Goal: Information Seeking & Learning: Learn about a topic

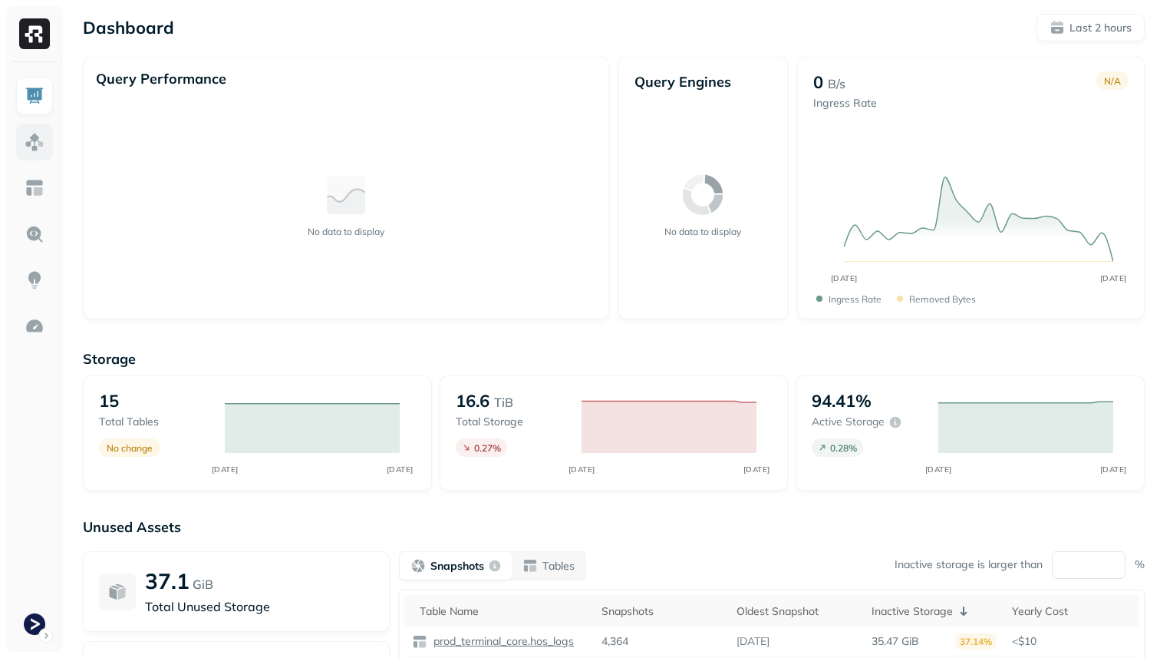
click at [45, 140] on link at bounding box center [34, 142] width 37 height 37
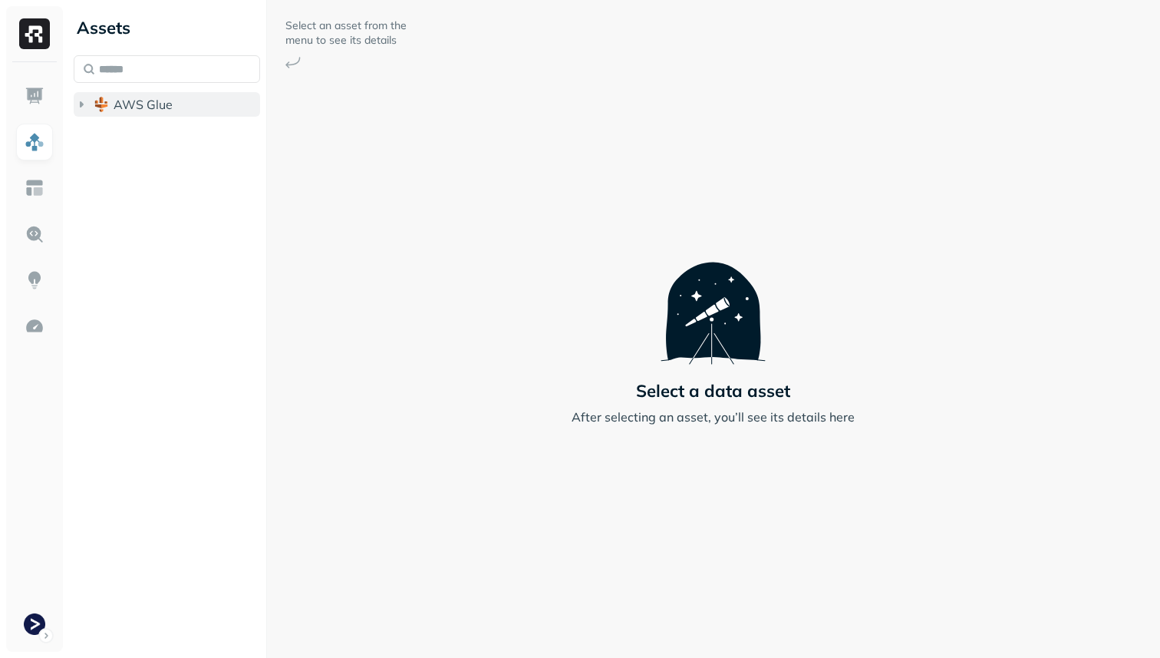
click at [153, 102] on span "AWS Glue" at bounding box center [143, 104] width 59 height 15
click at [169, 134] on span "prod_terminal_core" at bounding box center [184, 133] width 111 height 15
click at [182, 147] on div "prod_terminal_core Tables ( 13 )" at bounding box center [175, 150] width 172 height 58
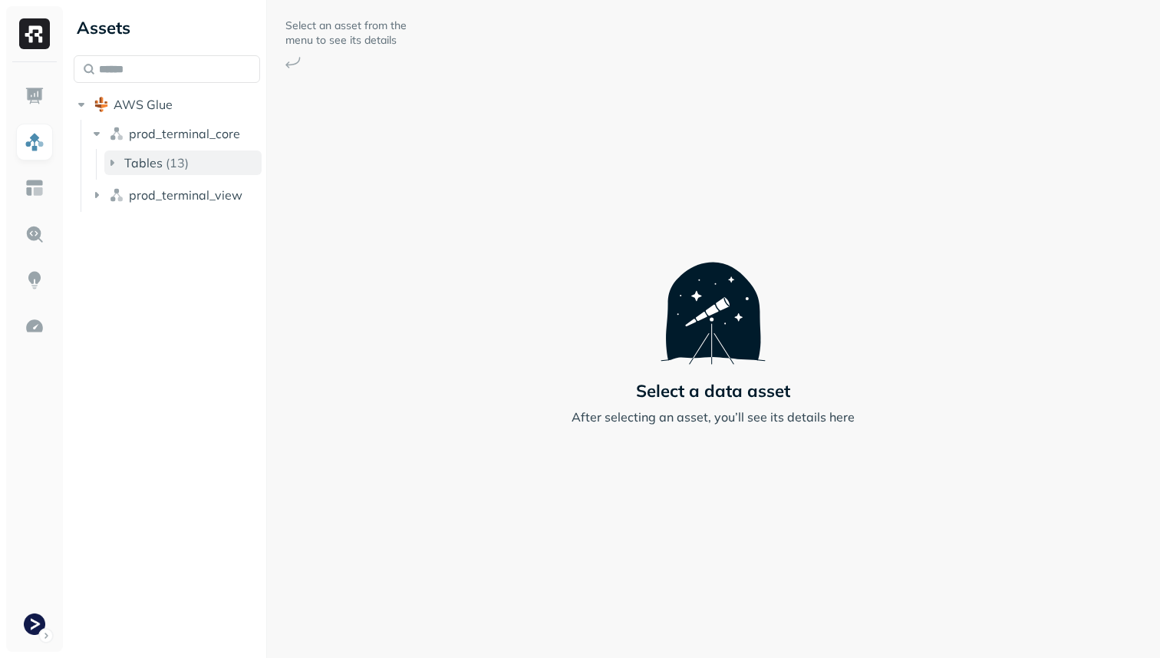
click at [180, 152] on button "Tables ( 13 )" at bounding box center [182, 162] width 157 height 25
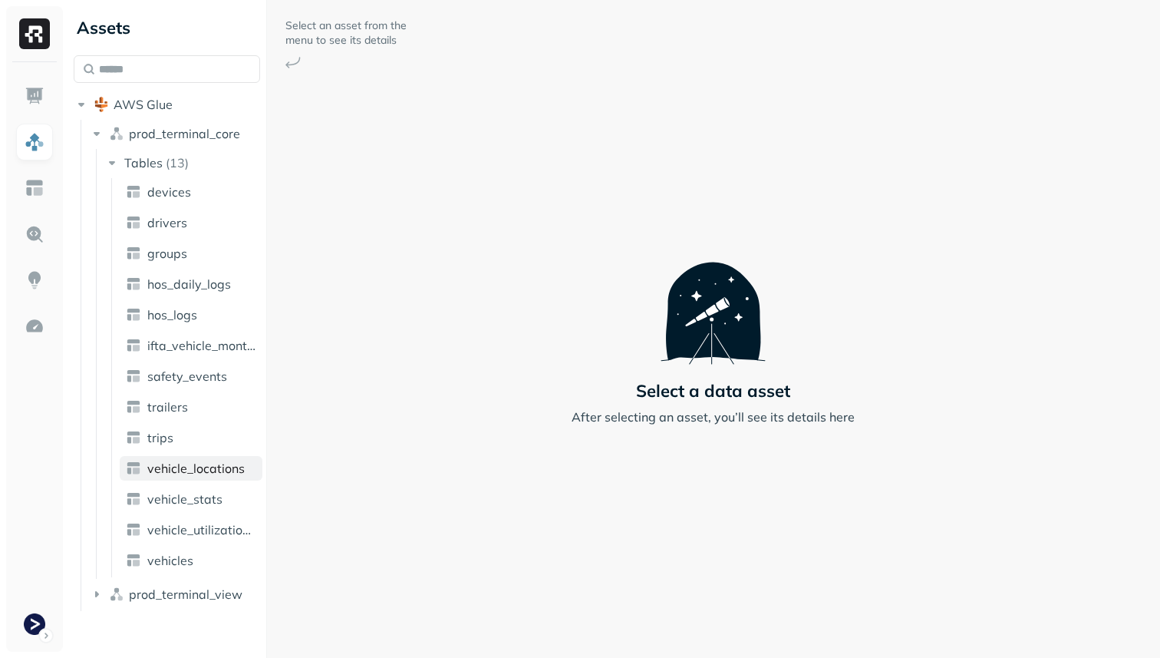
click at [217, 470] on span "vehicle_locations" at bounding box center [195, 468] width 97 height 15
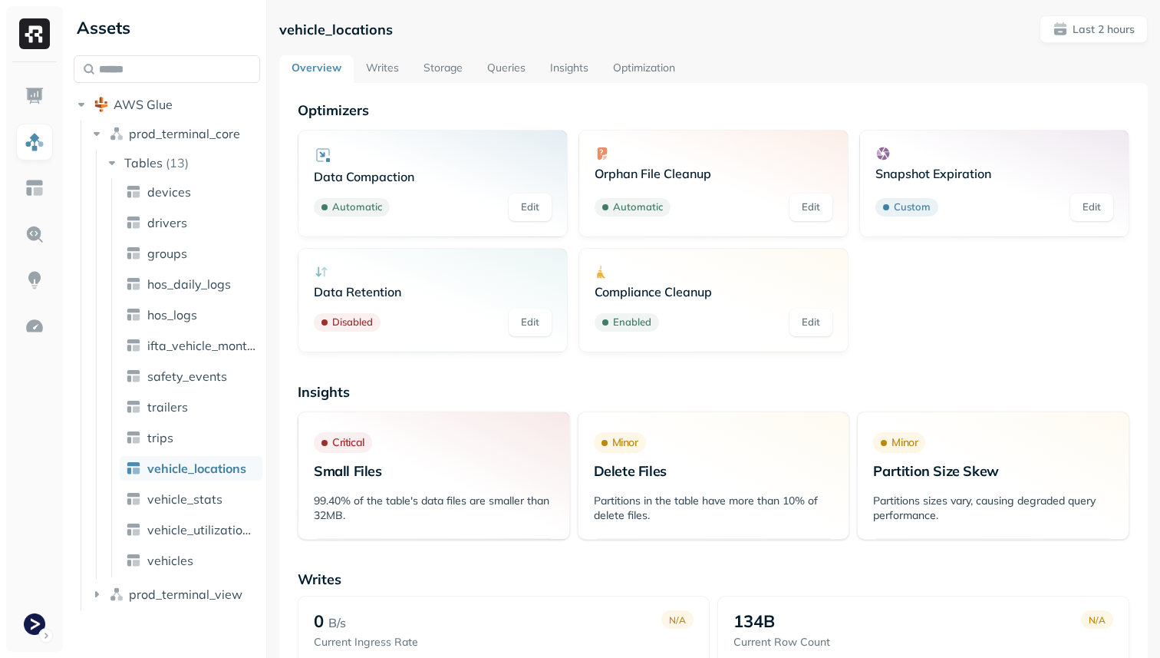
click at [455, 81] on link "Storage" at bounding box center [443, 69] width 64 height 28
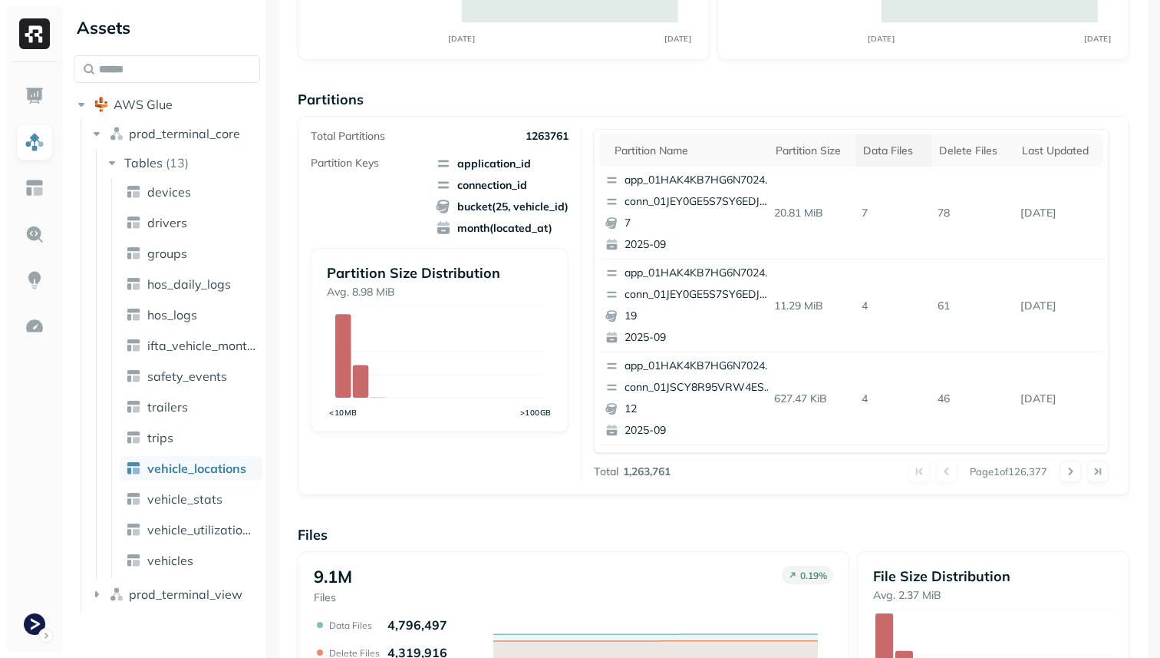
scroll to position [74, 0]
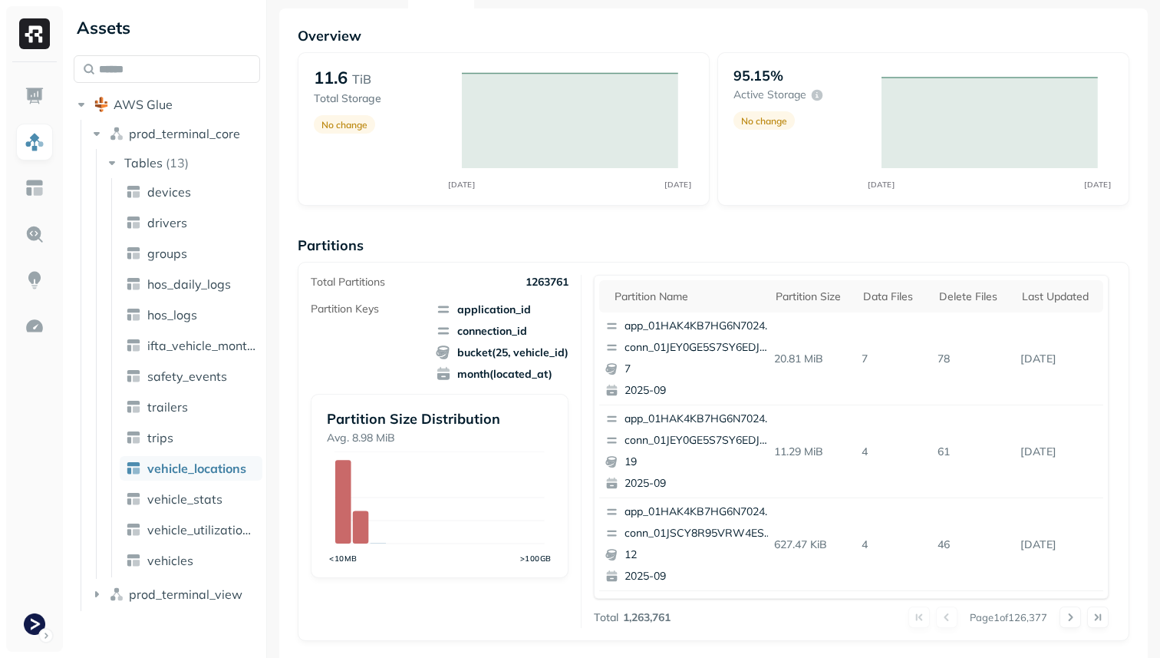
click at [976, 279] on div "Partition name Partition size Data Files Delete Files Last updated app_01HAK4KB…" at bounding box center [851, 437] width 515 height 324
click at [971, 289] on div "Delete Files" at bounding box center [973, 296] width 68 height 15
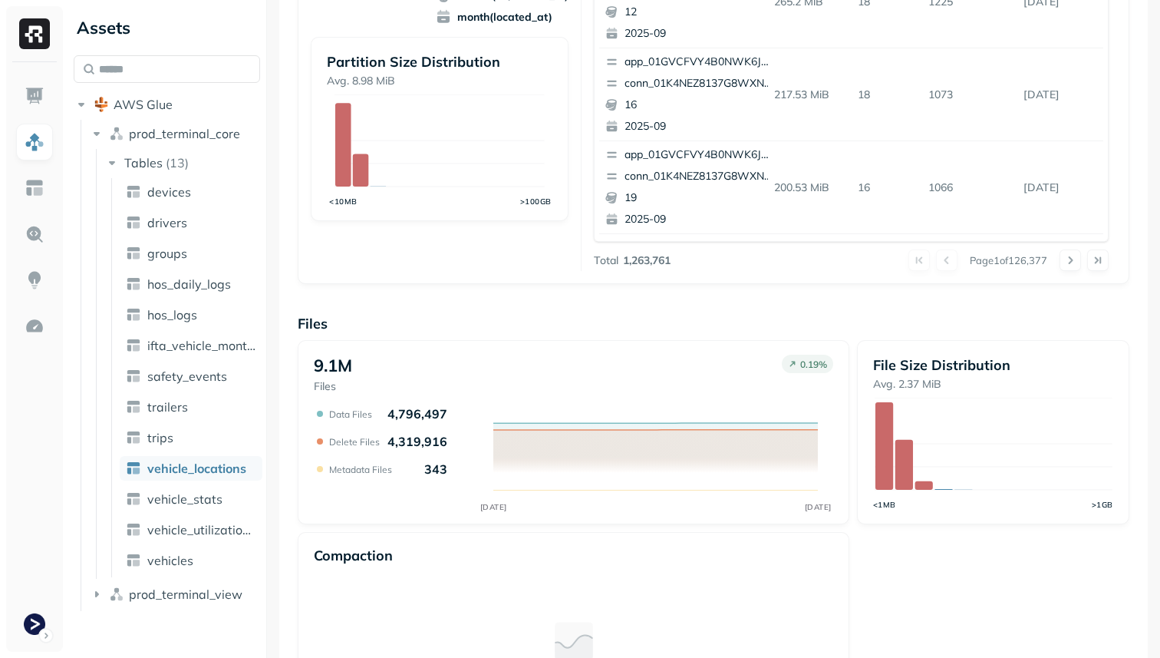
scroll to position [437, 0]
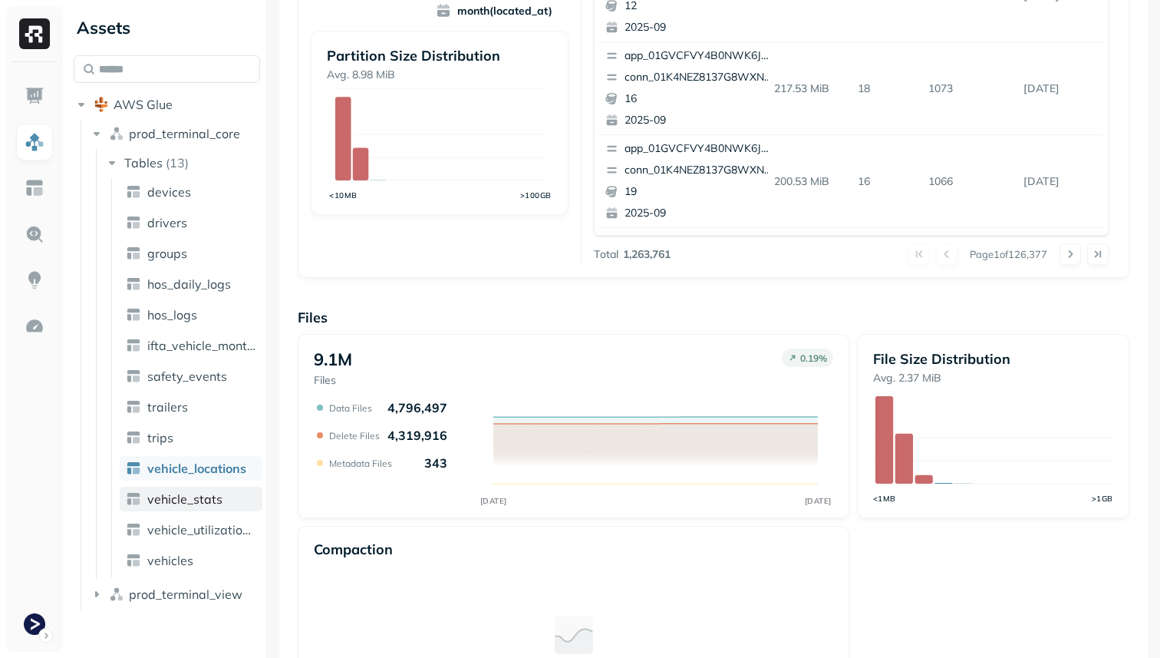
click at [174, 502] on span "vehicle_stats" at bounding box center [184, 498] width 75 height 15
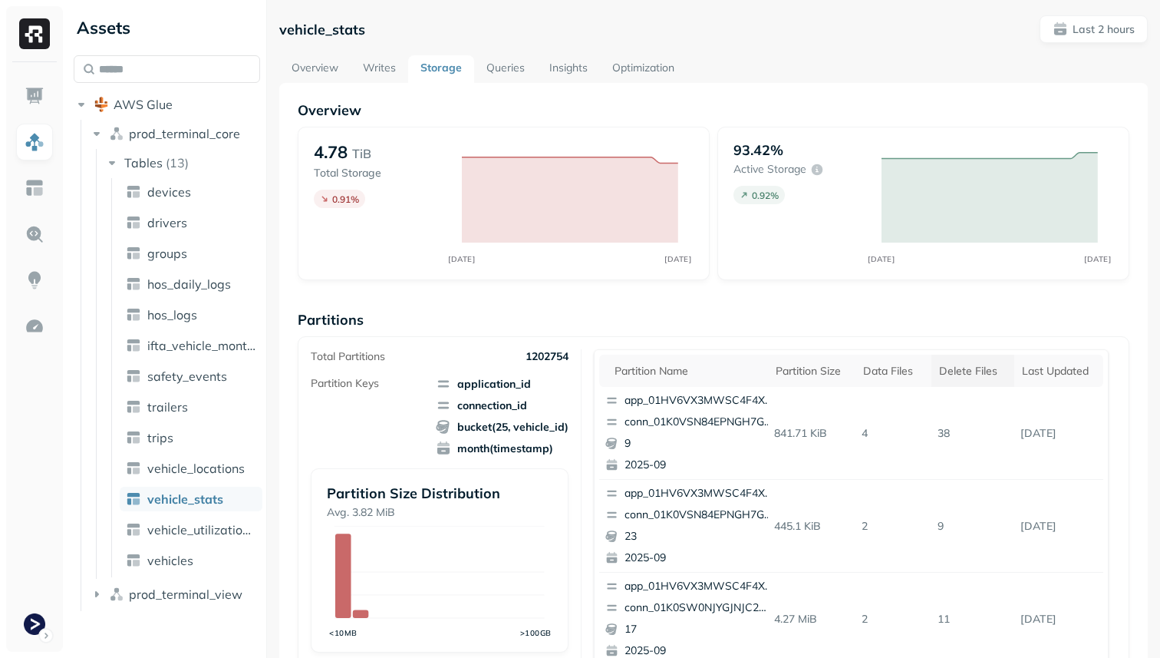
click at [969, 372] on div "Delete Files" at bounding box center [973, 371] width 68 height 15
